Goal: Task Accomplishment & Management: Use online tool/utility

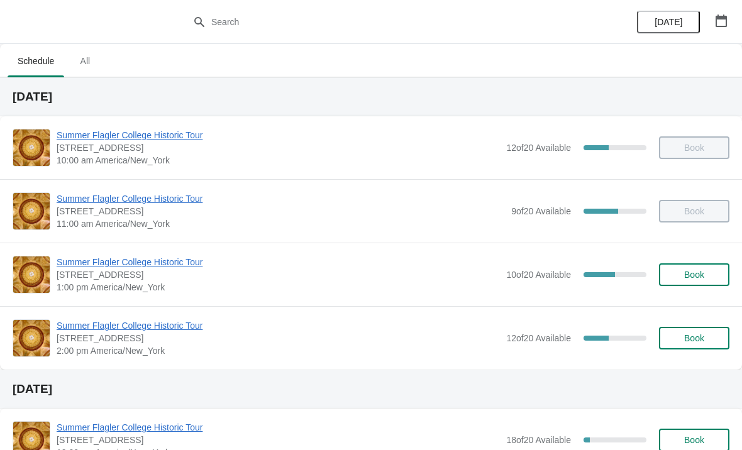
click at [184, 317] on div "Summer Flagler College Historic Tour [STREET_ADDRESS][PERSON_NAME] 2:00 pm [GEO…" at bounding box center [371, 338] width 742 height 64
click at [180, 342] on span "[STREET_ADDRESS]" at bounding box center [279, 338] width 444 height 13
click at [188, 323] on span "Summer Flagler College Historic Tour" at bounding box center [279, 326] width 444 height 13
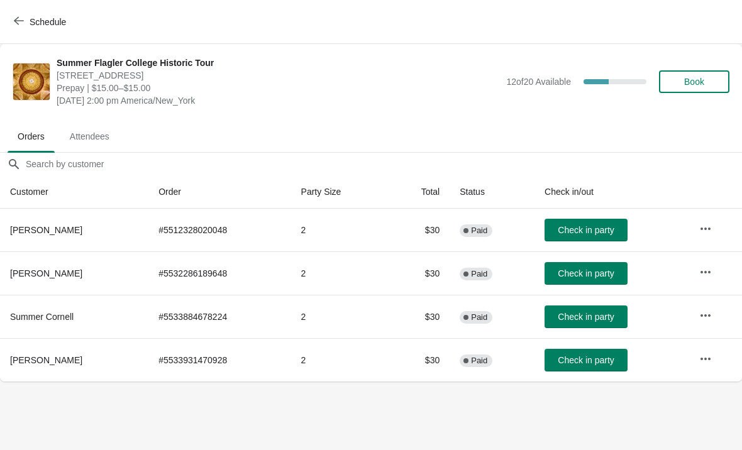
click at [22, 31] on button "Schedule" at bounding box center [41, 22] width 70 height 23
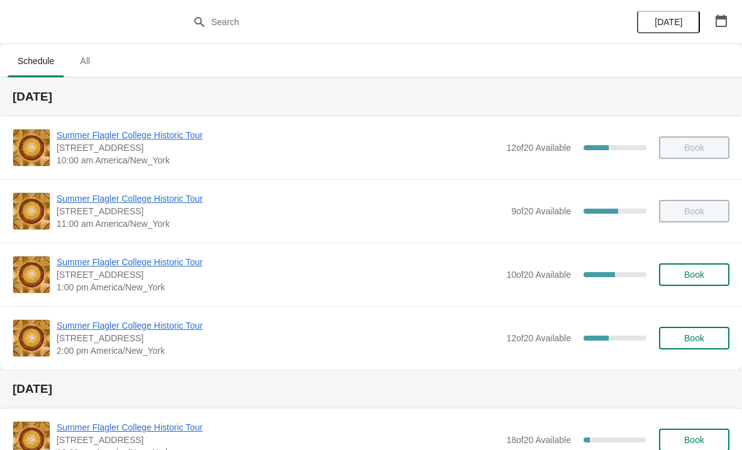
click at [83, 267] on span "Summer Flagler College Historic Tour" at bounding box center [279, 262] width 444 height 13
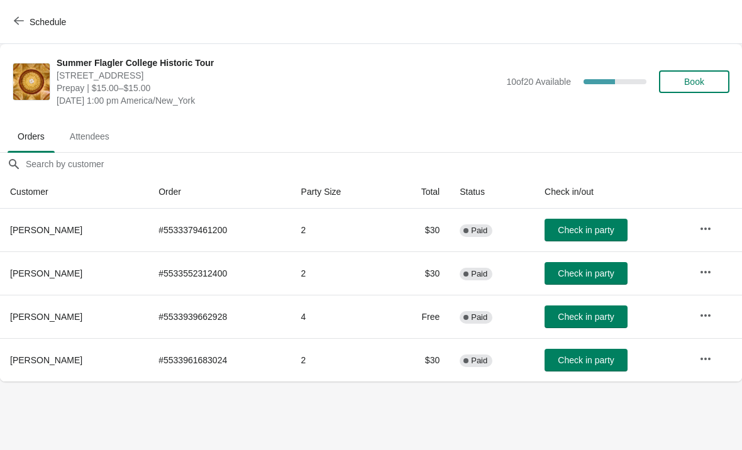
click at [11, 24] on button "Schedule" at bounding box center [41, 22] width 70 height 23
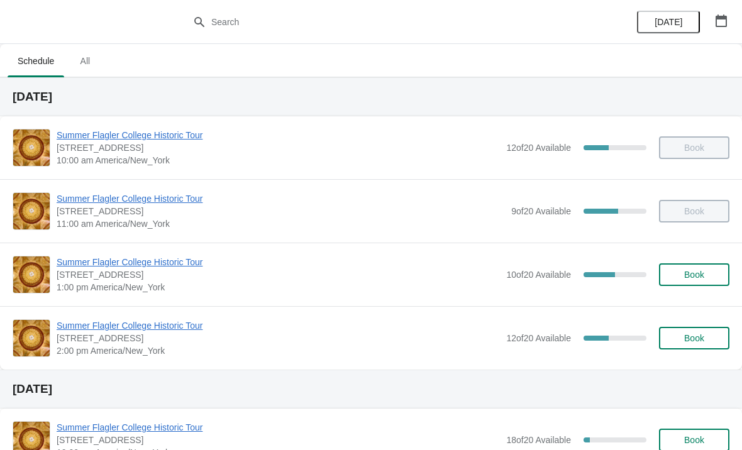
click at [691, 286] on button "Book" at bounding box center [694, 275] width 70 height 23
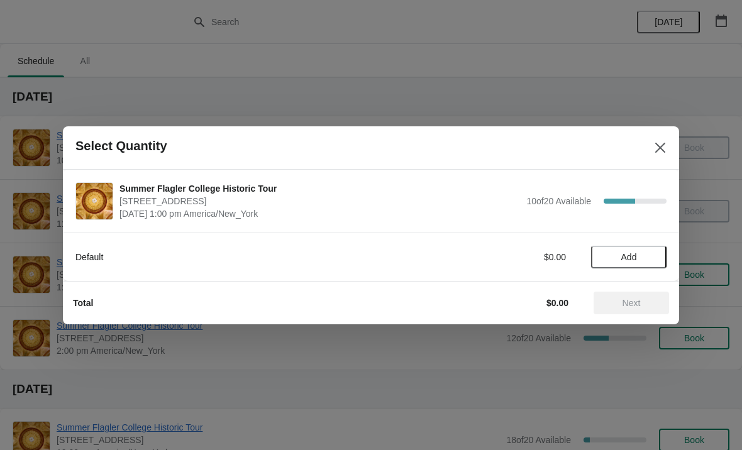
click at [629, 248] on button "Add" at bounding box center [629, 257] width 76 height 23
click at [625, 256] on div "1" at bounding box center [629, 256] width 76 height 13
click at [656, 252] on icon at bounding box center [650, 256] width 13 height 13
click at [627, 303] on span "Next" at bounding box center [632, 303] width 18 height 10
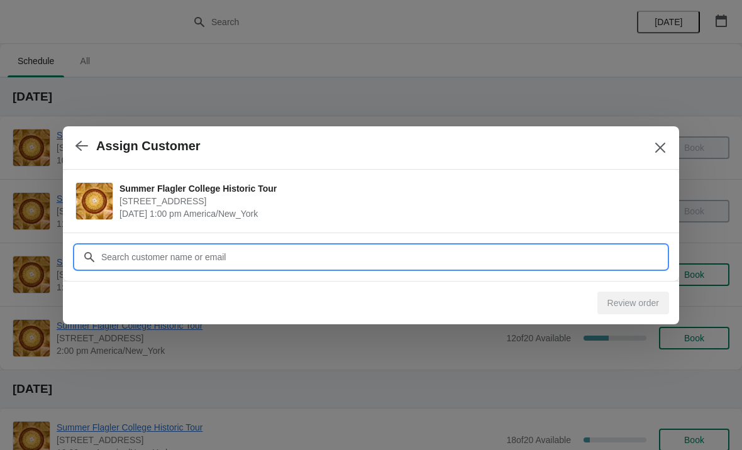
click at [138, 259] on input "Customer" at bounding box center [384, 257] width 566 height 23
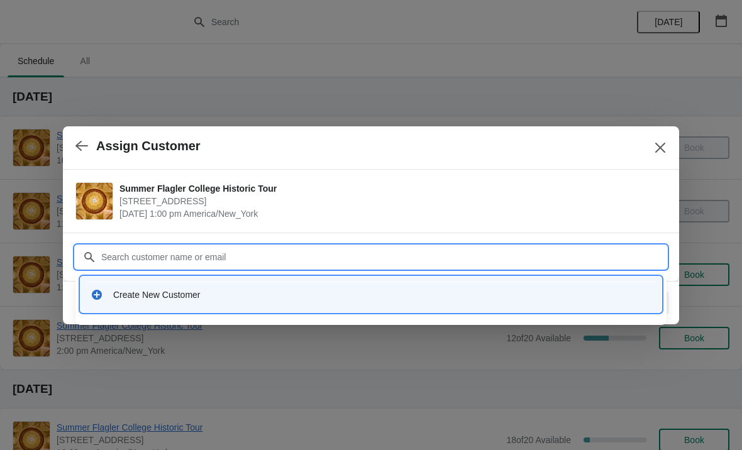
click at [136, 308] on div "Create New Customer" at bounding box center [371, 295] width 581 height 36
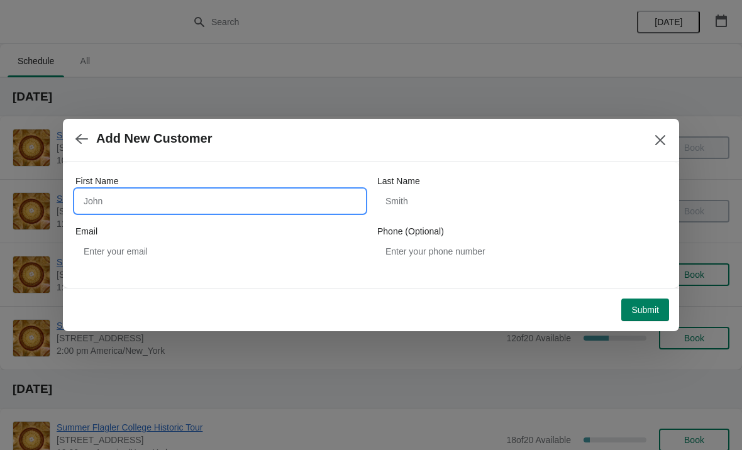
click at [101, 198] on input "First Name" at bounding box center [220, 201] width 289 height 23
type input "Aguzino"
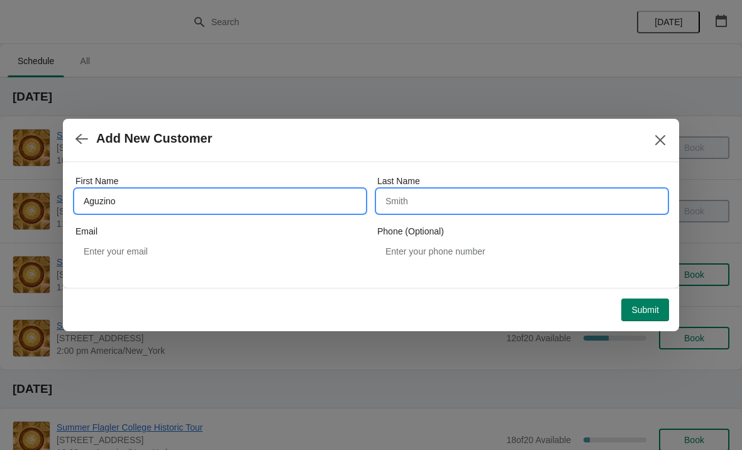
click at [490, 206] on input "Last Name" at bounding box center [522, 201] width 289 height 23
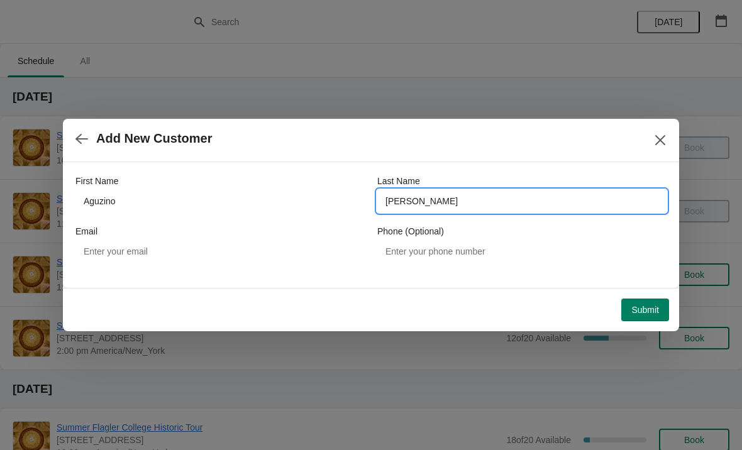
type input "Natalia"
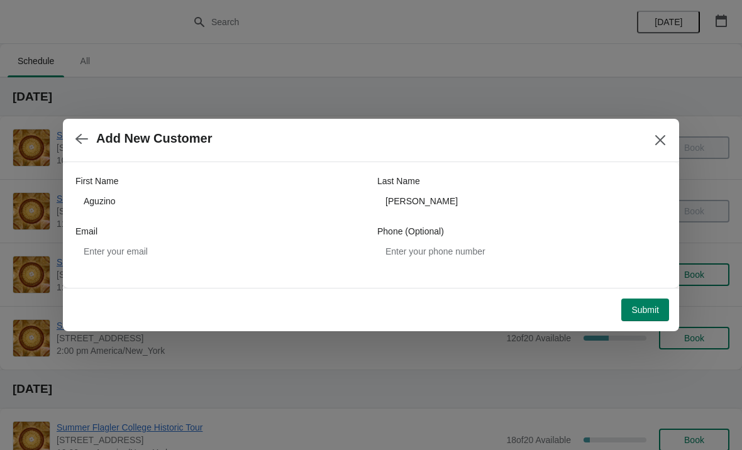
click at [644, 310] on span "Submit" at bounding box center [646, 310] width 28 height 10
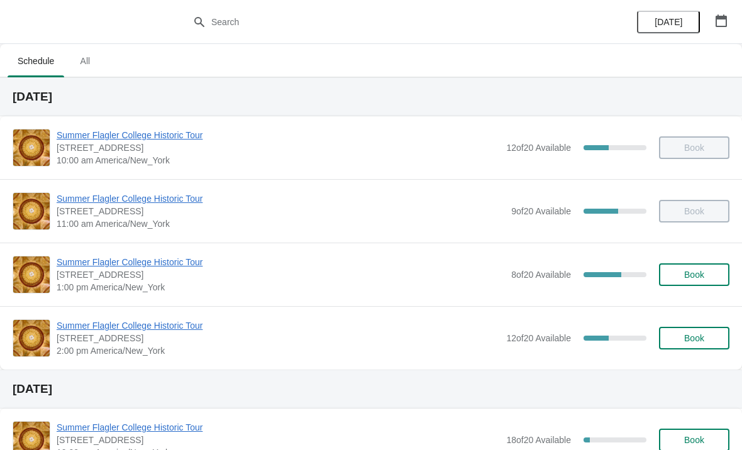
click at [680, 284] on button "Book" at bounding box center [694, 275] width 70 height 23
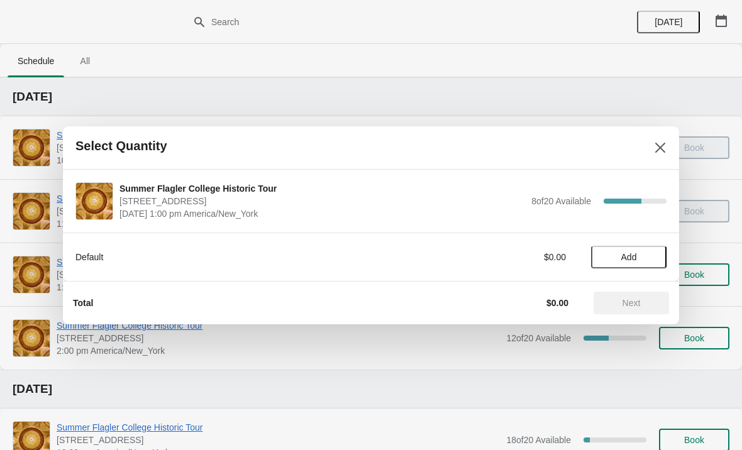
click at [621, 247] on button "Add" at bounding box center [629, 257] width 76 height 23
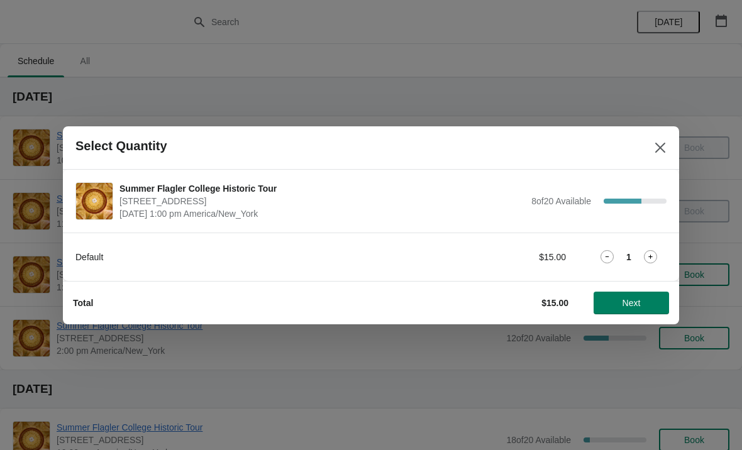
click at [645, 259] on icon at bounding box center [650, 256] width 13 height 13
click at [617, 303] on span "Next" at bounding box center [631, 303] width 55 height 10
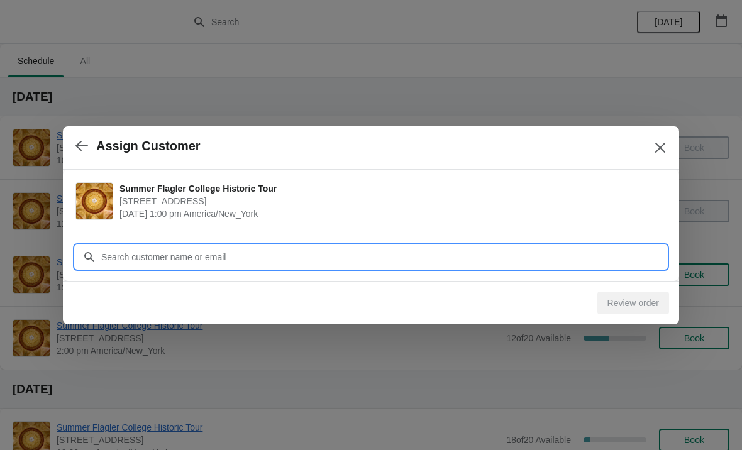
click at [190, 264] on input "Customer" at bounding box center [384, 257] width 566 height 23
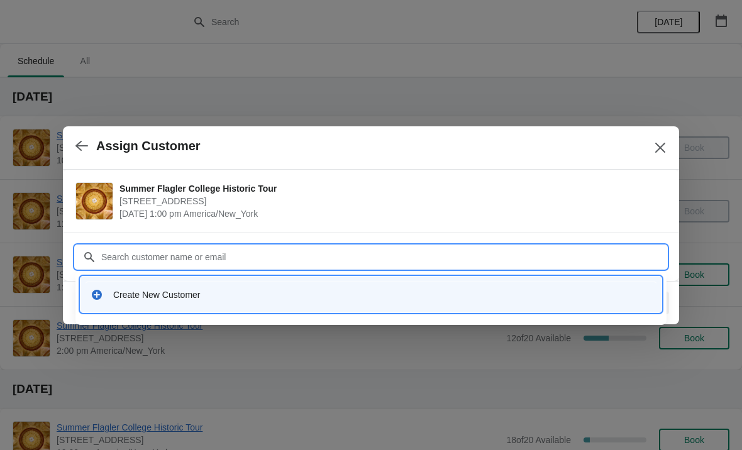
click at [118, 287] on div "Create New Customer" at bounding box center [371, 295] width 571 height 26
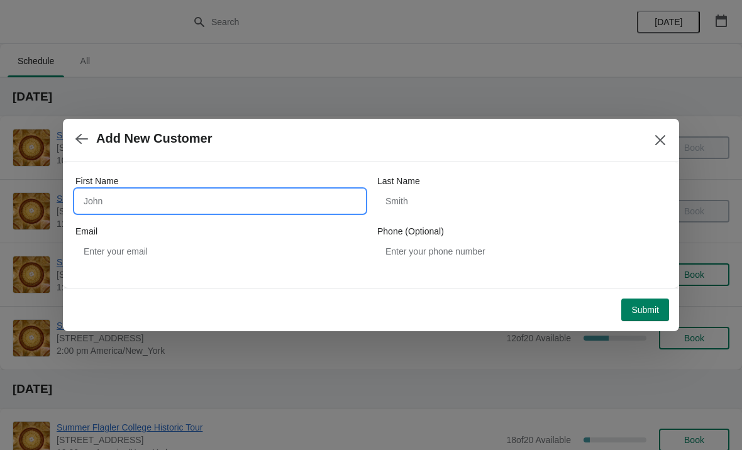
click at [98, 200] on input "First Name" at bounding box center [220, 201] width 289 height 23
type input "Monica"
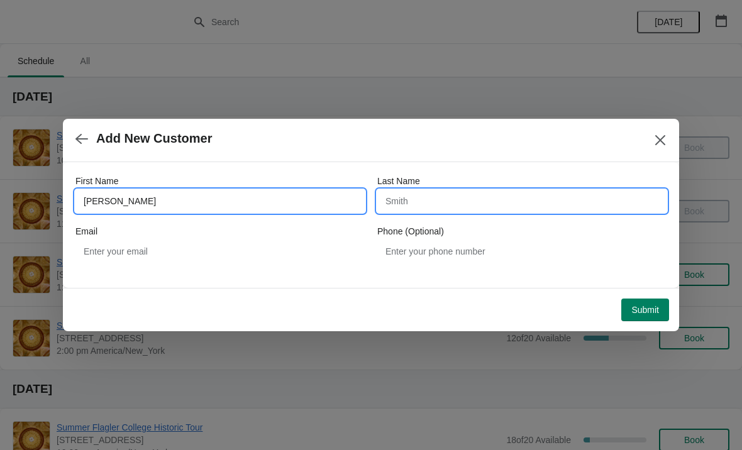
click at [515, 211] on input "Last Name" at bounding box center [522, 201] width 289 height 23
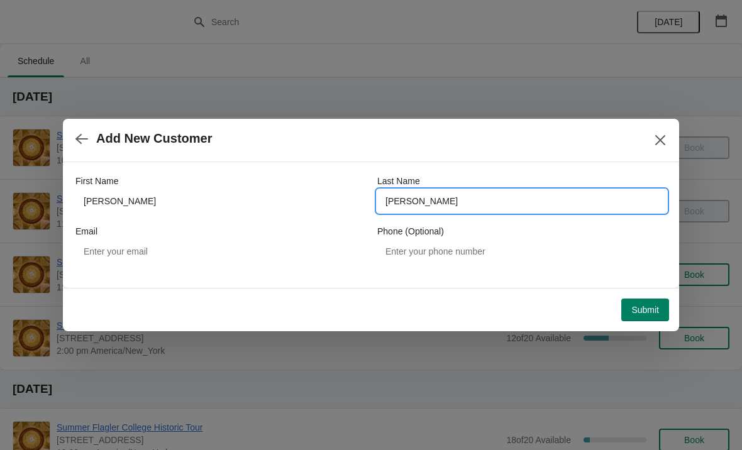
type input "Beltran"
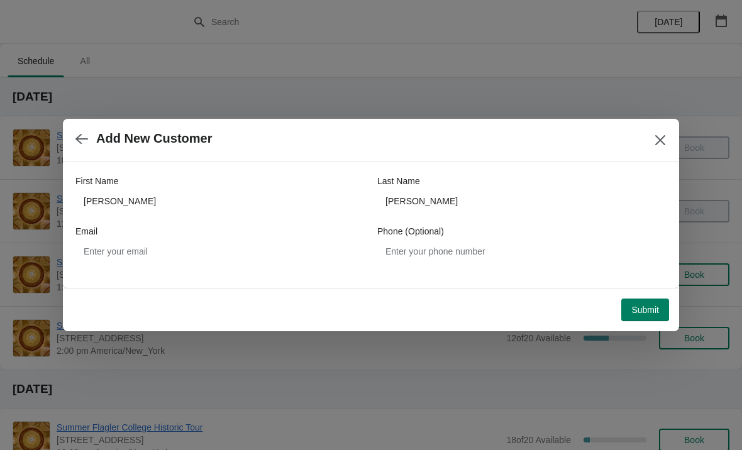
click at [651, 301] on button "Submit" at bounding box center [646, 310] width 48 height 23
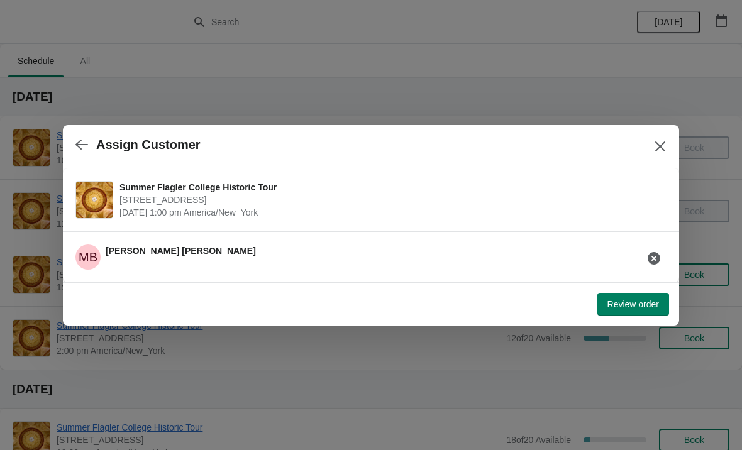
click at [646, 300] on span "Review order" at bounding box center [634, 304] width 52 height 10
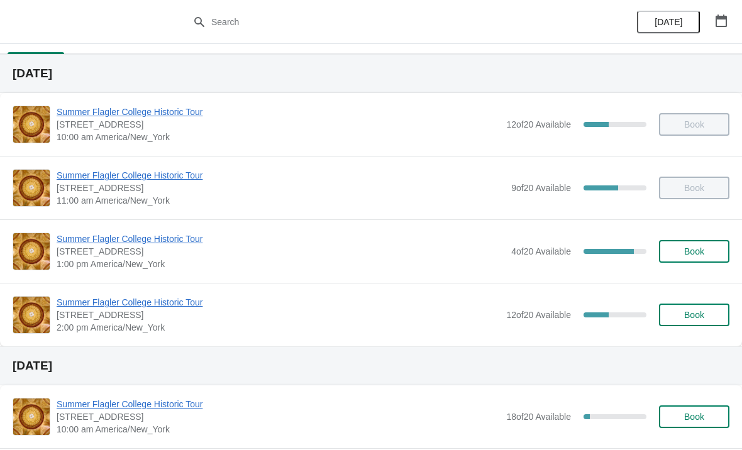
scroll to position [20, 0]
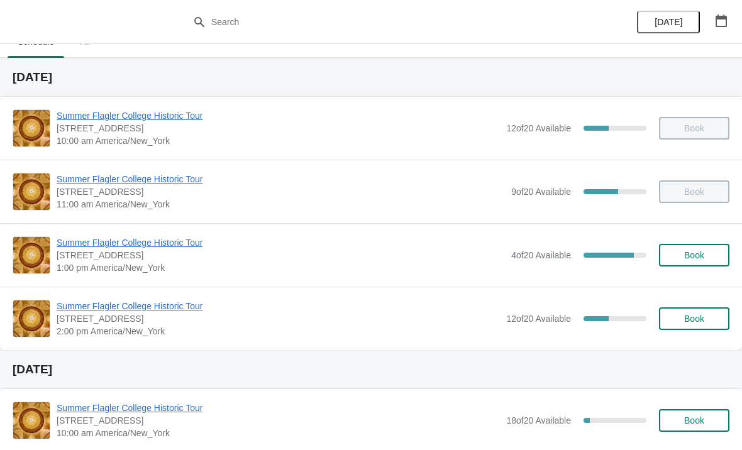
click at [76, 241] on span "Summer Flagler College Historic Tour" at bounding box center [281, 243] width 449 height 13
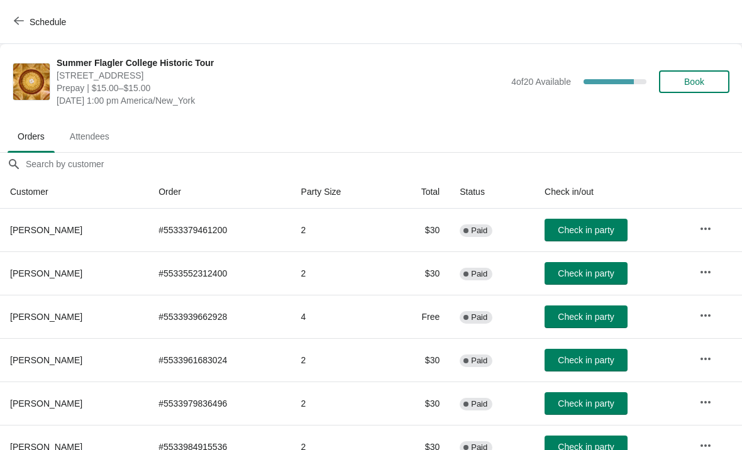
scroll to position [0, 0]
click at [698, 84] on span "Book" at bounding box center [695, 82] width 20 height 10
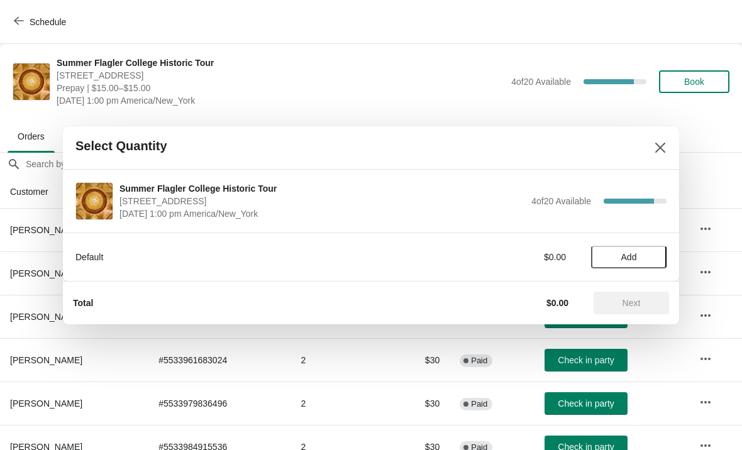
click at [649, 248] on button "Add" at bounding box center [629, 257] width 76 height 23
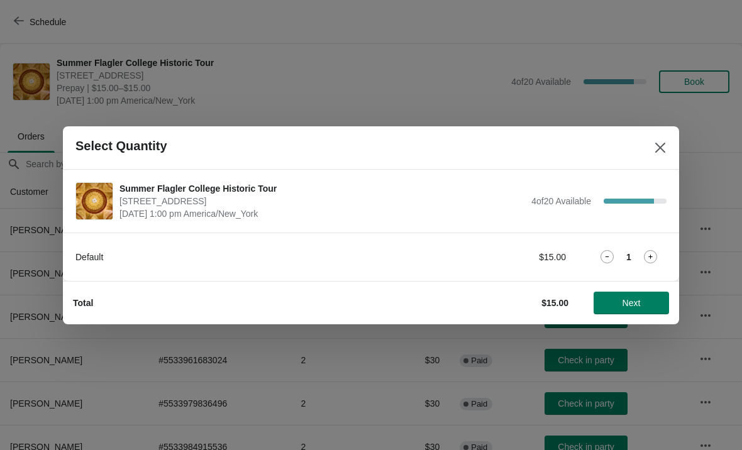
click at [650, 259] on icon at bounding box center [650, 256] width 13 height 13
click at [644, 257] on icon at bounding box center [650, 256] width 13 height 13
click at [647, 258] on icon at bounding box center [650, 256] width 13 height 13
click at [611, 310] on button "Next" at bounding box center [632, 303] width 76 height 23
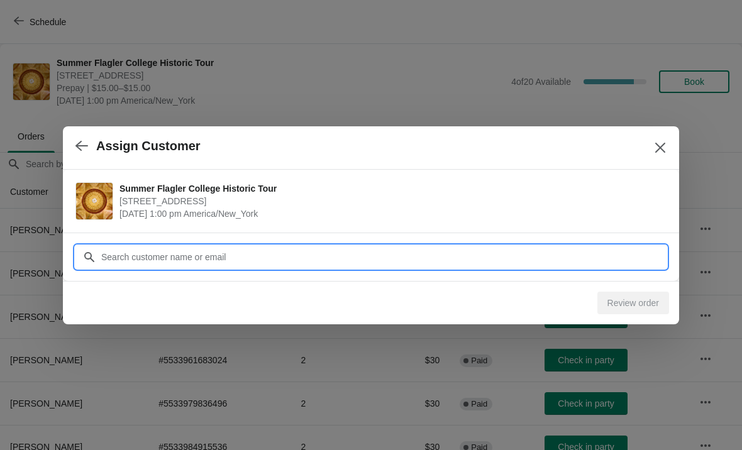
click at [573, 260] on input "Customer" at bounding box center [384, 257] width 566 height 23
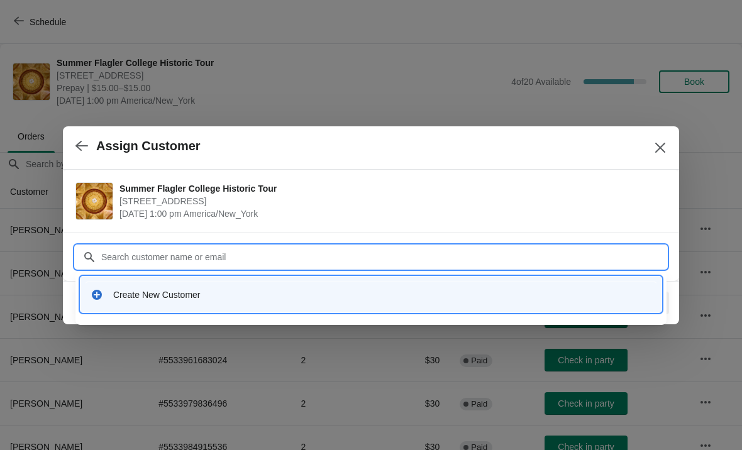
click at [256, 312] on div "Create New Customer" at bounding box center [371, 295] width 581 height 36
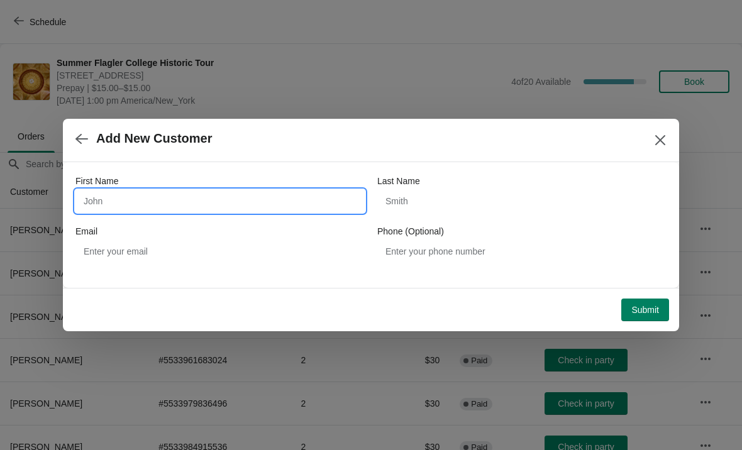
click at [235, 207] on input "First Name" at bounding box center [220, 201] width 289 height 23
type input "Eric"
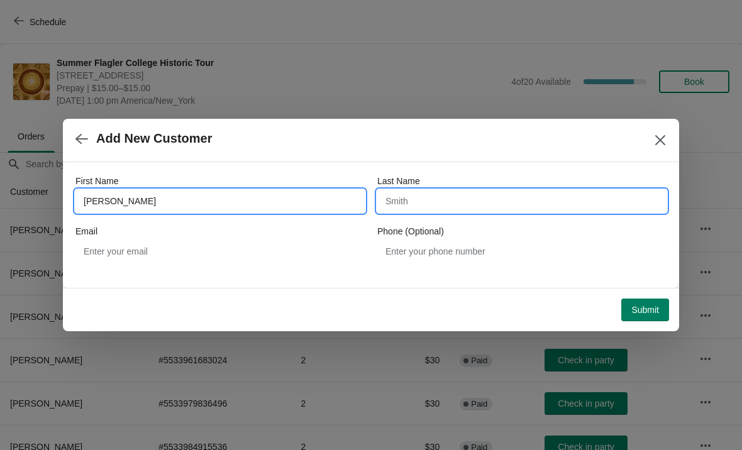
click at [464, 212] on input "Last Name" at bounding box center [522, 201] width 289 height 23
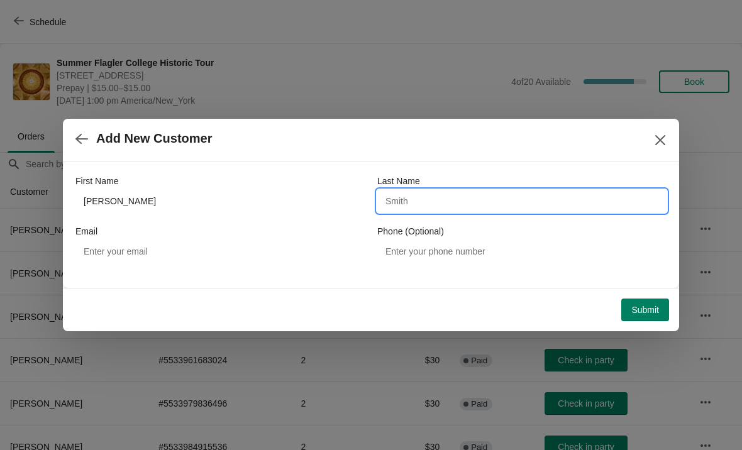
type input "S"
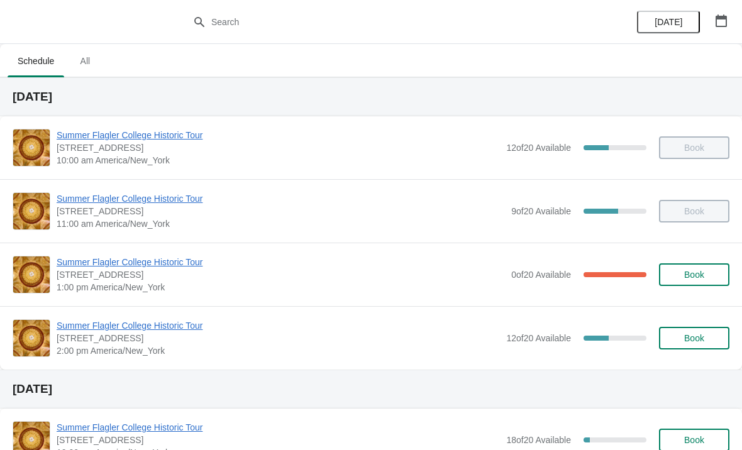
click at [695, 265] on button "Book" at bounding box center [694, 275] width 70 height 23
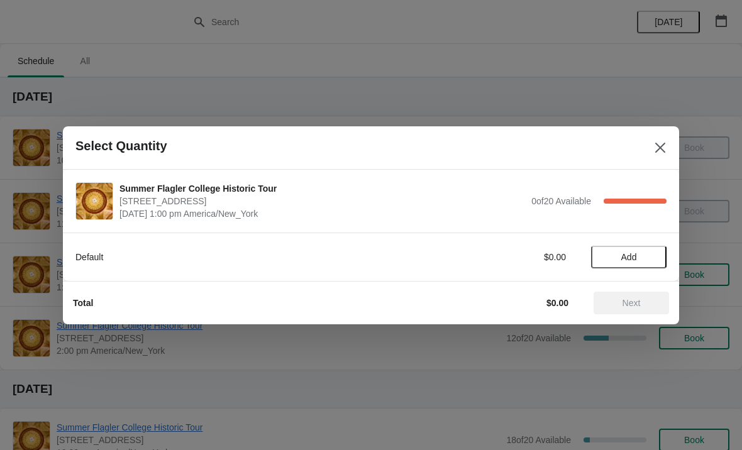
click at [637, 249] on button "Add" at bounding box center [629, 257] width 76 height 23
click at [644, 255] on icon at bounding box center [650, 256] width 13 height 13
click at [652, 294] on button "Next" at bounding box center [632, 303] width 76 height 23
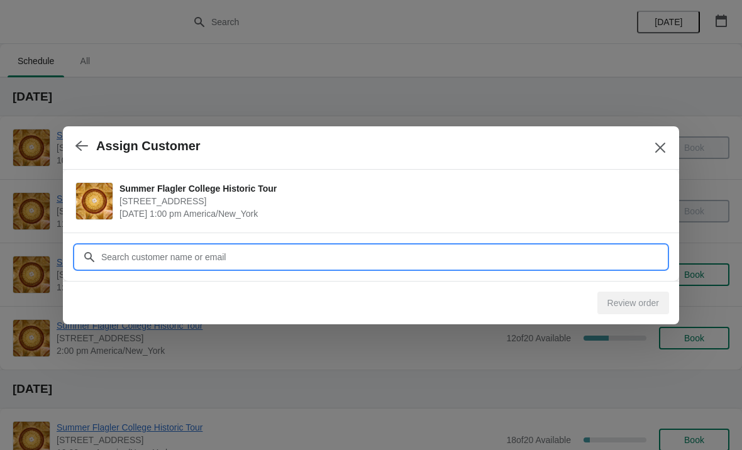
click at [198, 252] on input "Customer" at bounding box center [384, 257] width 566 height 23
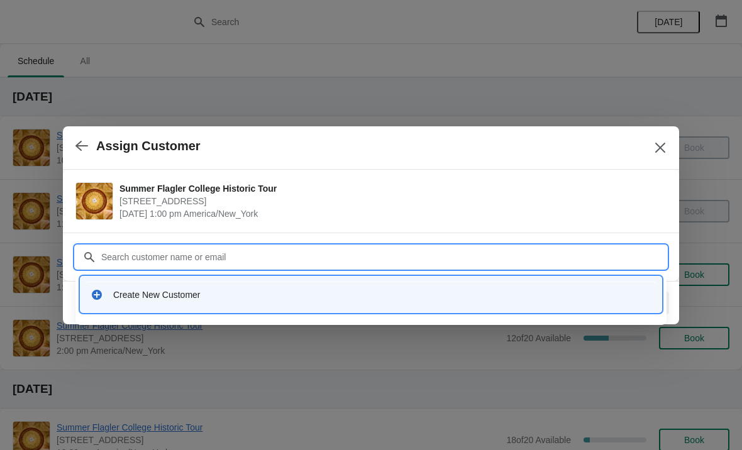
click at [113, 301] on div "Create New Customer" at bounding box center [371, 295] width 561 height 13
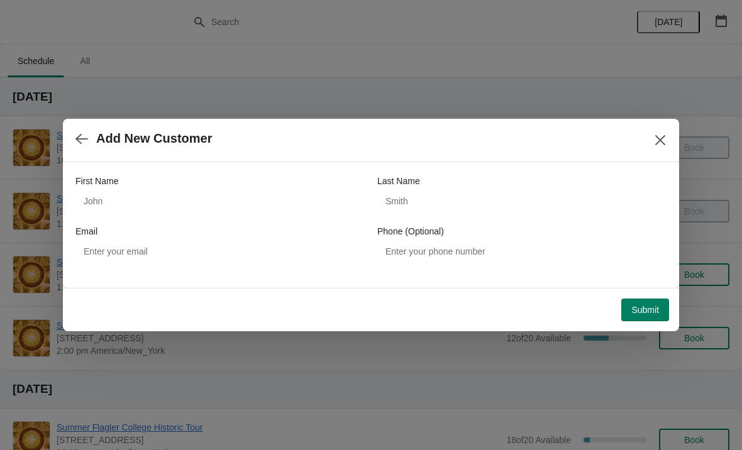
click at [109, 185] on label "First Name" at bounding box center [97, 181] width 43 height 13
click at [109, 190] on input "First Name" at bounding box center [220, 201] width 289 height 23
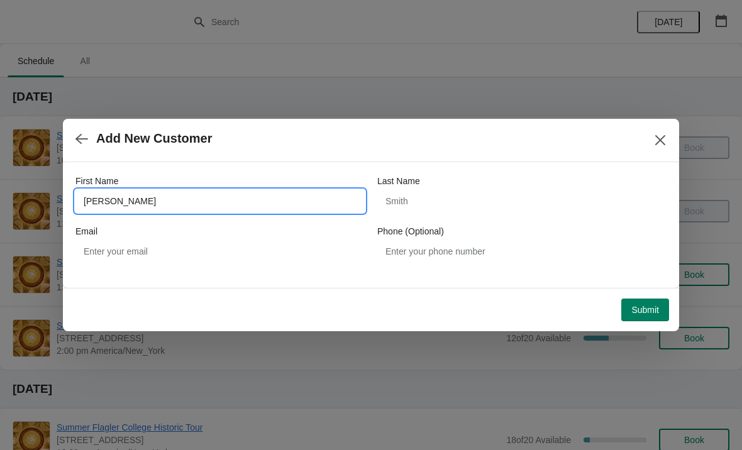
type input "[PERSON_NAME]"
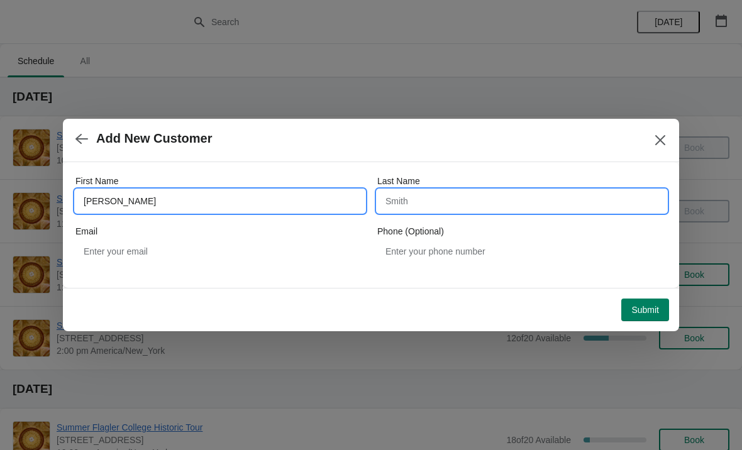
click at [493, 206] on input "Last Name" at bounding box center [522, 201] width 289 height 23
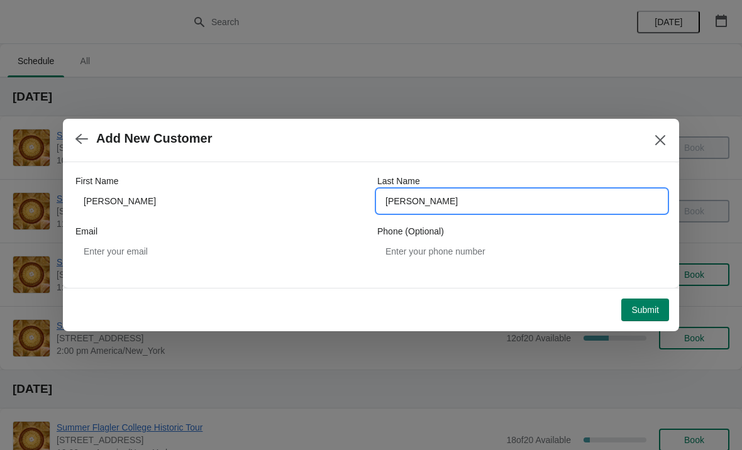
type input "Renner"
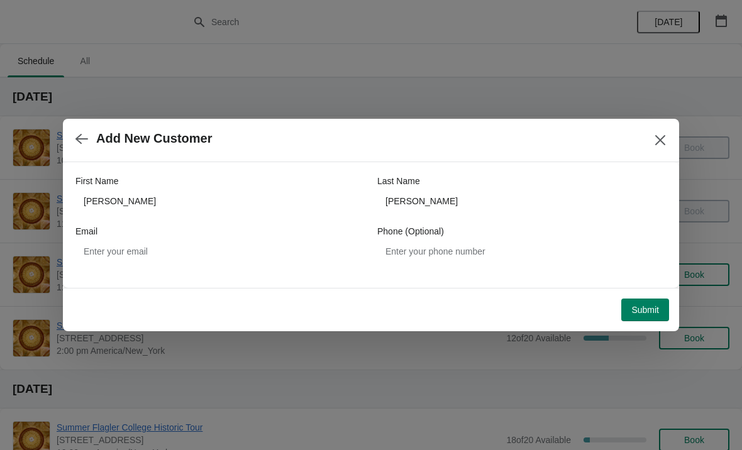
click at [636, 318] on button "Submit" at bounding box center [646, 310] width 48 height 23
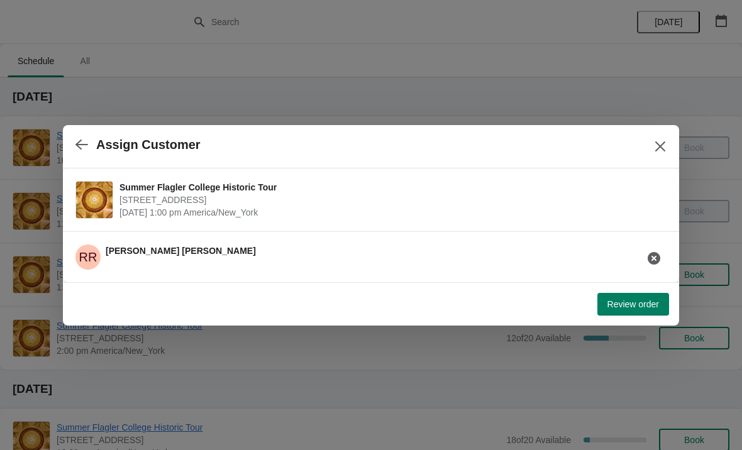
click at [635, 314] on button "Review order" at bounding box center [634, 304] width 72 height 23
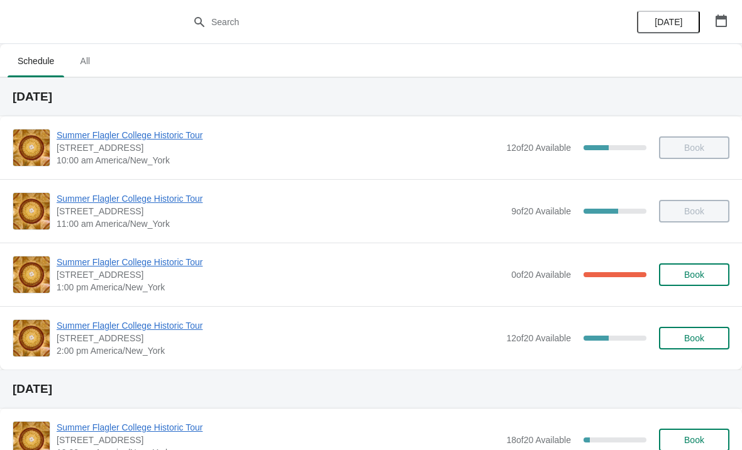
click at [186, 256] on span "Summer Flagler College Historic Tour" at bounding box center [281, 262] width 449 height 13
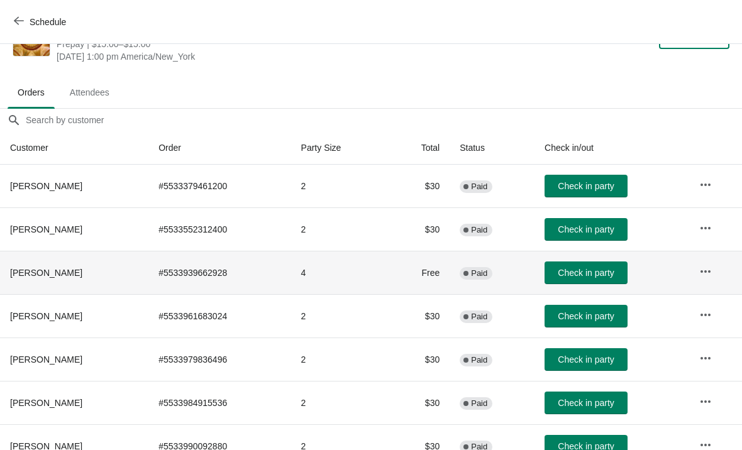
scroll to position [44, 0]
click at [612, 234] on span "Check in party" at bounding box center [586, 230] width 56 height 10
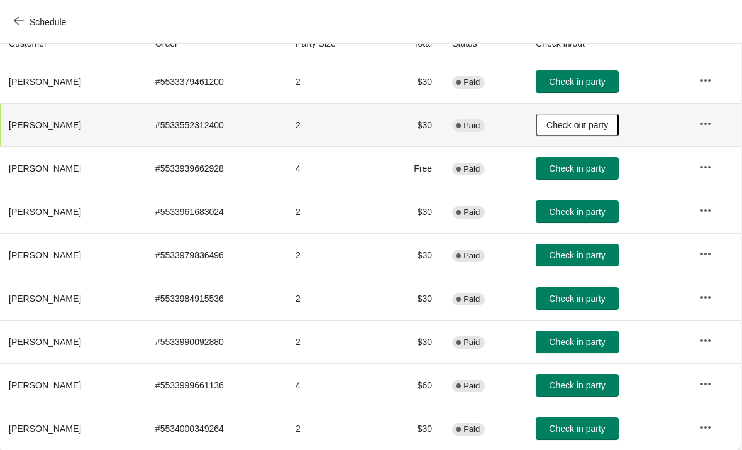
scroll to position [148, 1]
click at [583, 386] on span "Check in party" at bounding box center [578, 386] width 56 height 10
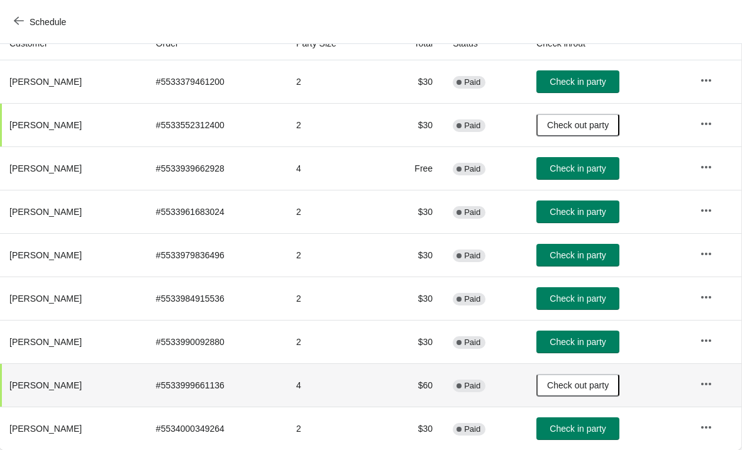
click at [590, 421] on button "Check in party" at bounding box center [578, 429] width 83 height 23
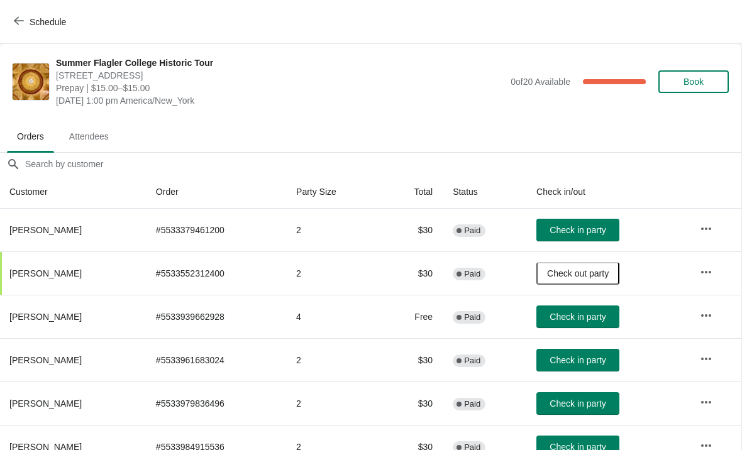
scroll to position [0, 1]
click at [581, 230] on span "Check in party" at bounding box center [578, 230] width 56 height 10
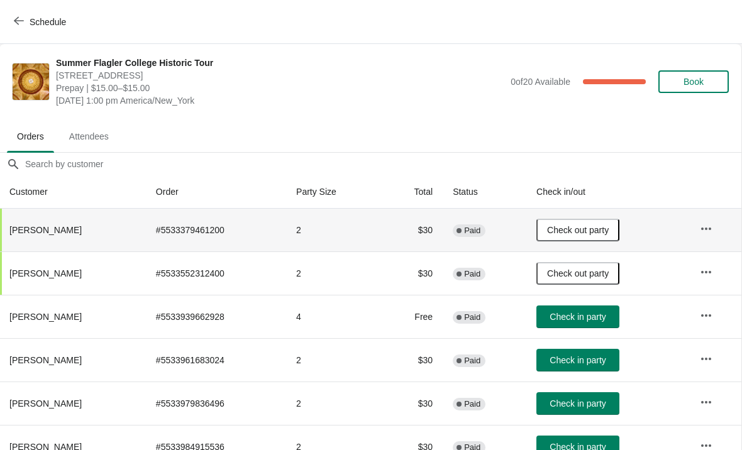
click at [601, 311] on button "Check in party" at bounding box center [578, 317] width 83 height 23
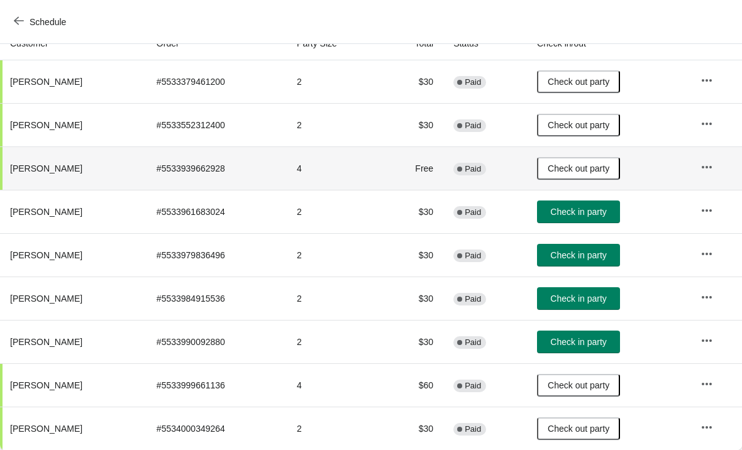
scroll to position [148, 0]
click at [586, 261] on button "Check in party" at bounding box center [578, 255] width 83 height 23
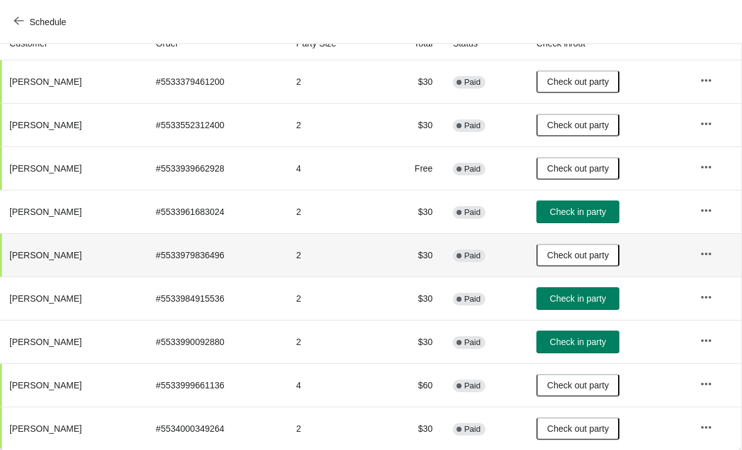
scroll to position [148, 1]
click at [47, 153] on th "Trish Ruff" at bounding box center [72, 168] width 147 height 43
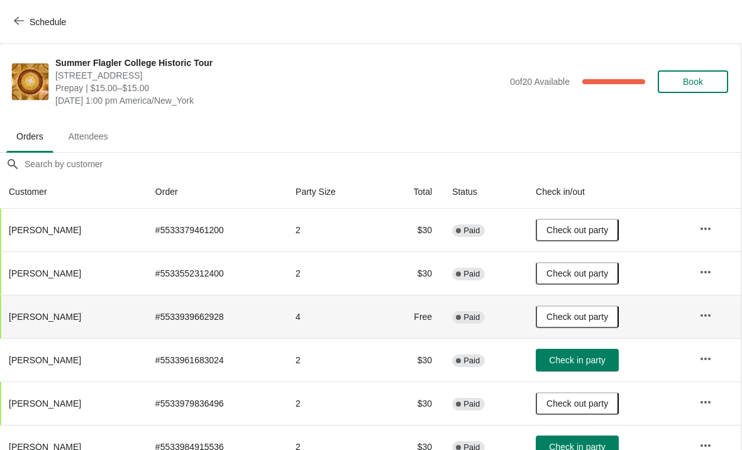
scroll to position [0, 1]
click at [64, 120] on button "Attendees" at bounding box center [89, 136] width 65 height 33
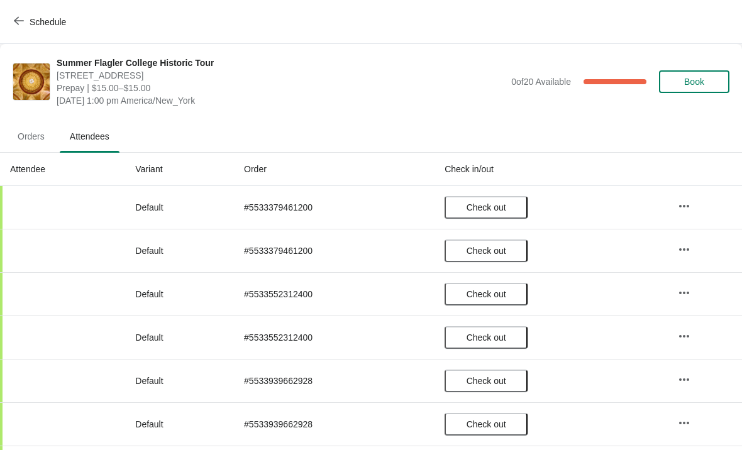
scroll to position [0, 0]
click at [41, 129] on span "Orders" at bounding box center [31, 136] width 47 height 23
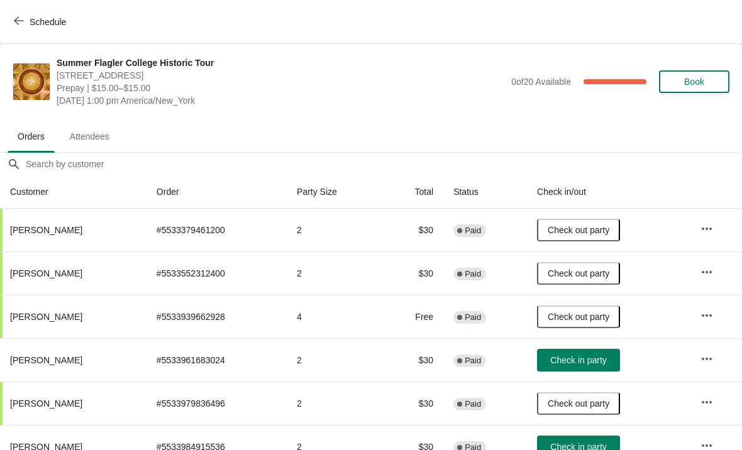
click at [23, 32] on button "Schedule" at bounding box center [41, 22] width 70 height 23
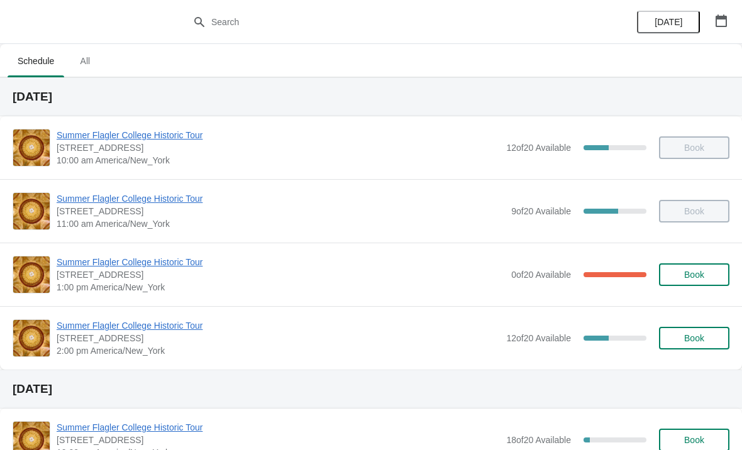
click at [77, 262] on span "Summer Flagler College Historic Tour" at bounding box center [281, 262] width 449 height 13
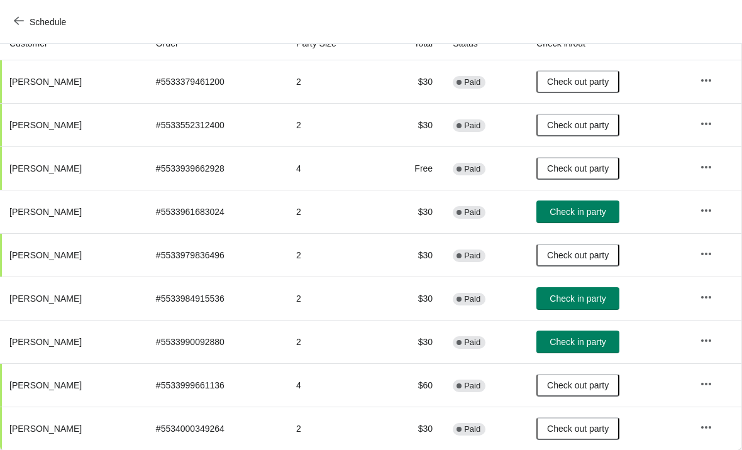
scroll to position [148, 1]
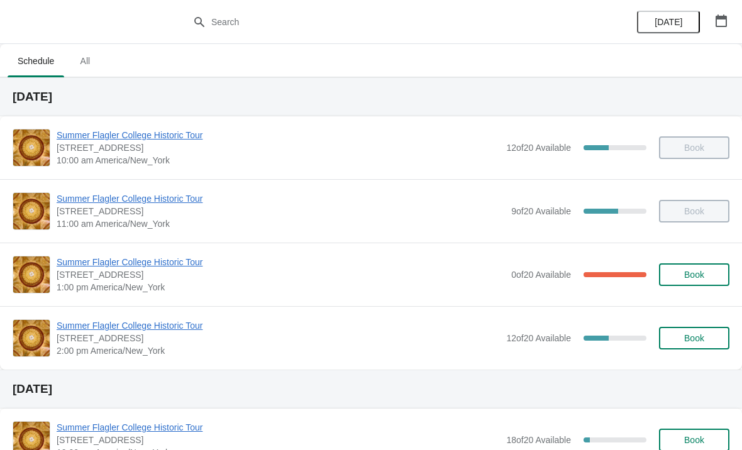
click at [97, 267] on span "Summer Flagler College Historic Tour" at bounding box center [281, 262] width 449 height 13
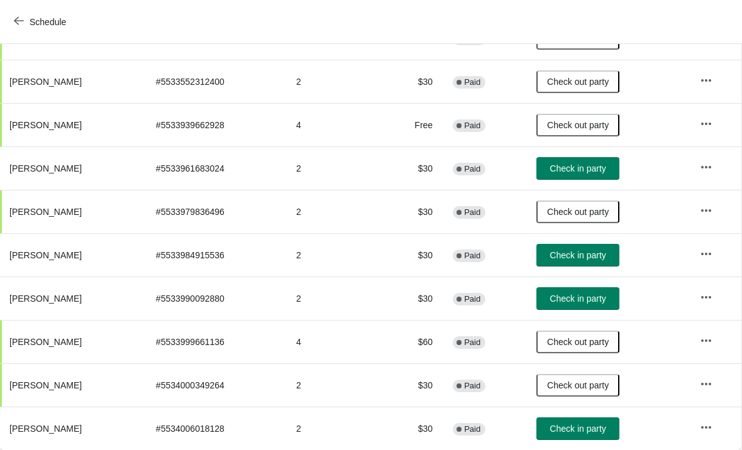
scroll to position [192, 1]
click at [576, 431] on span "Check in party" at bounding box center [578, 429] width 56 height 10
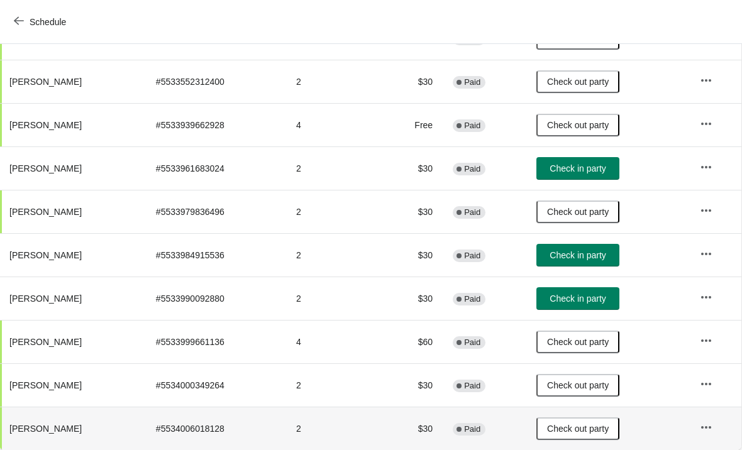
click at [557, 240] on td "Check in party" at bounding box center [609, 254] width 164 height 43
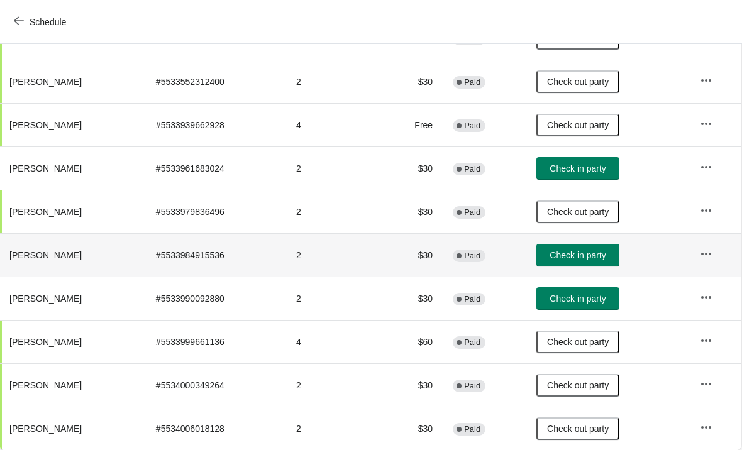
click at [581, 257] on span "Check in party" at bounding box center [578, 255] width 56 height 10
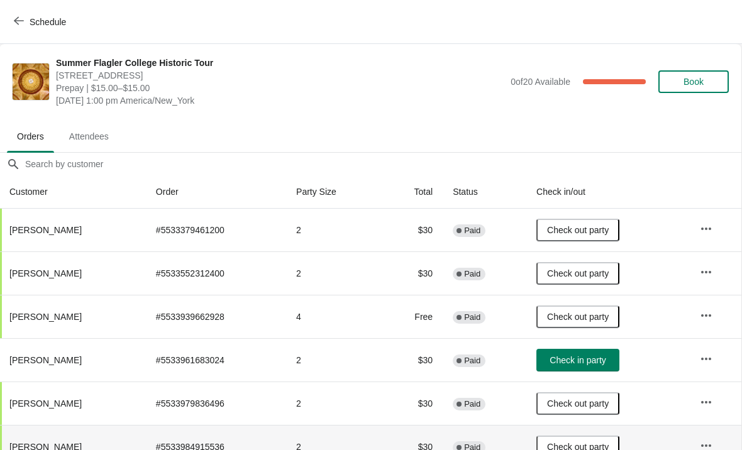
scroll to position [0, 1]
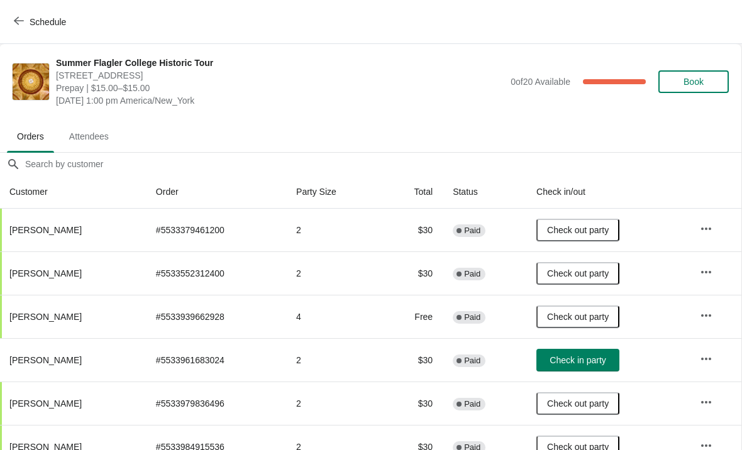
click at [168, 120] on ul "Orders Attendees" at bounding box center [370, 136] width 732 height 33
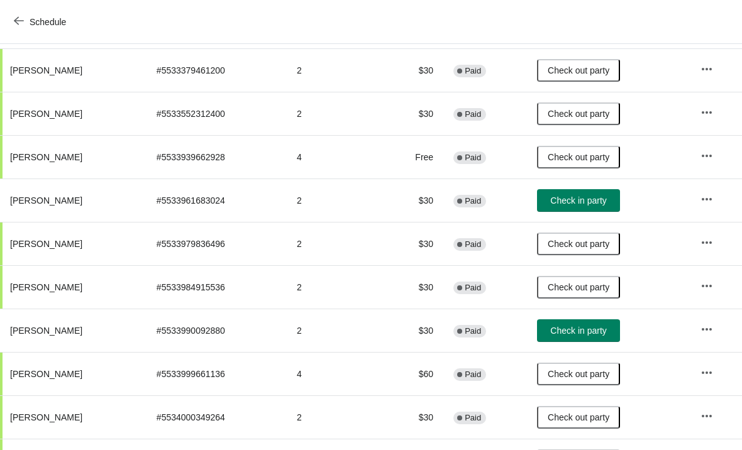
scroll to position [161, 0]
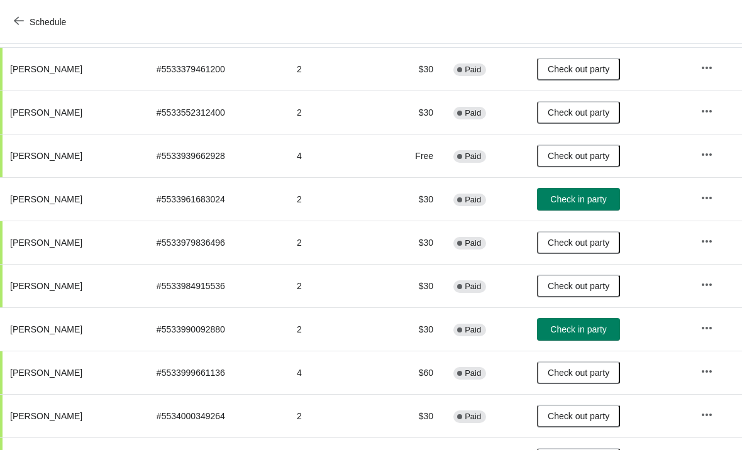
click at [571, 199] on span "Check in party" at bounding box center [579, 199] width 56 height 10
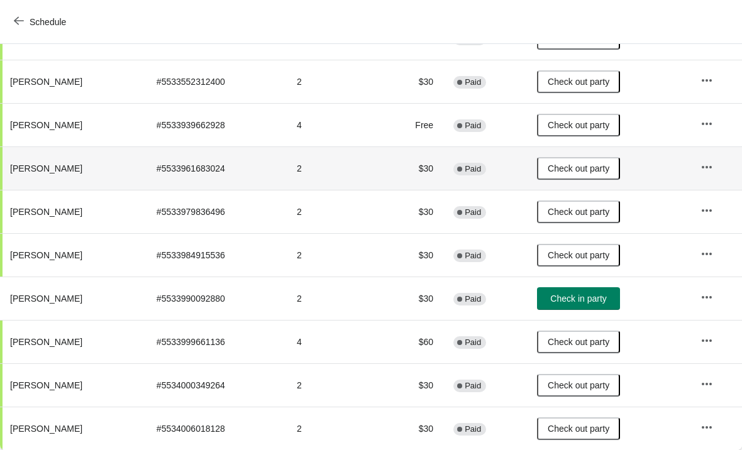
scroll to position [192, 0]
click at [604, 292] on button "Check in party" at bounding box center [578, 299] width 83 height 23
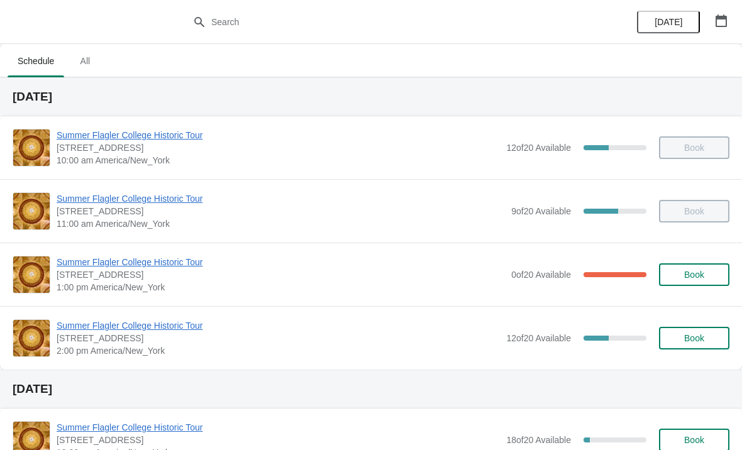
click at [92, 320] on span "Summer Flagler College Historic Tour" at bounding box center [279, 326] width 444 height 13
click at [143, 324] on span "Summer Flagler College Historic Tour" at bounding box center [279, 326] width 444 height 13
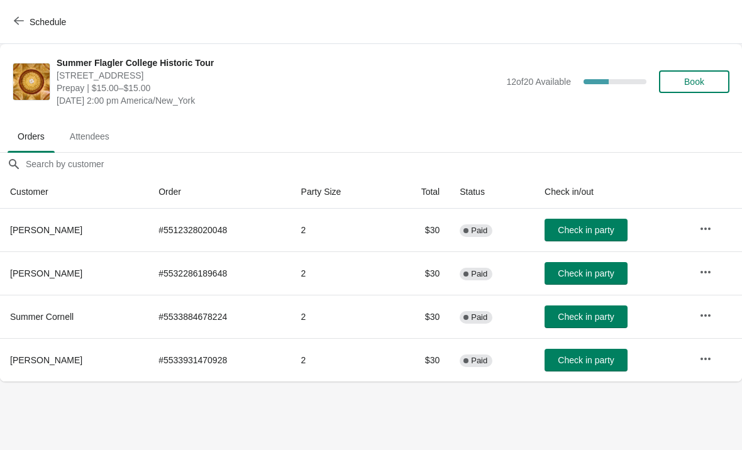
click at [608, 359] on span "Check in party" at bounding box center [586, 360] width 56 height 10
